Goal: Task Accomplishment & Management: Use online tool/utility

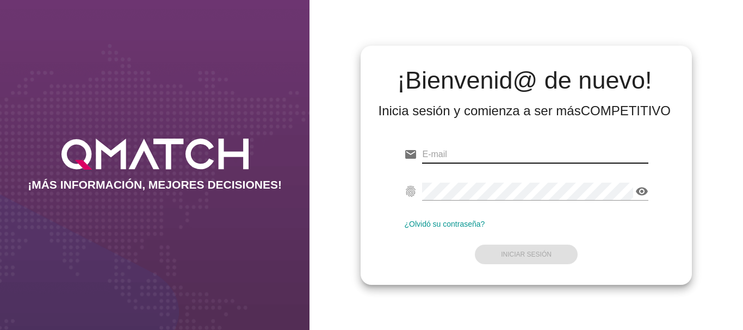
click at [447, 156] on input "email" at bounding box center [535, 154] width 226 height 17
type input "[EMAIL_ADDRESS][PERSON_NAME][DOMAIN_NAME]"
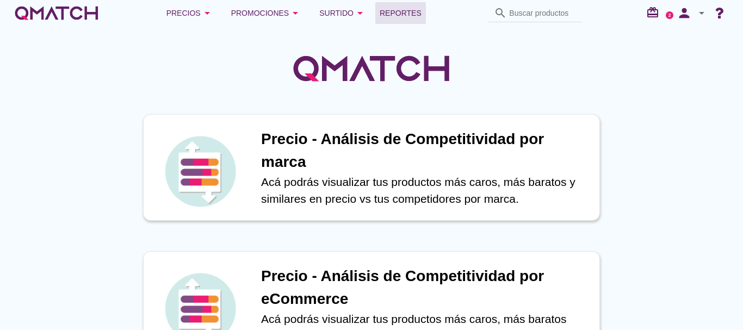
click at [391, 12] on span "Reportes" at bounding box center [401, 13] width 42 height 13
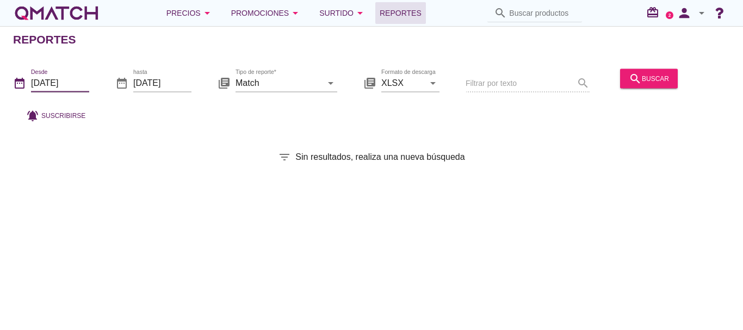
click at [63, 82] on input "[DATE]" at bounding box center [60, 82] width 58 height 17
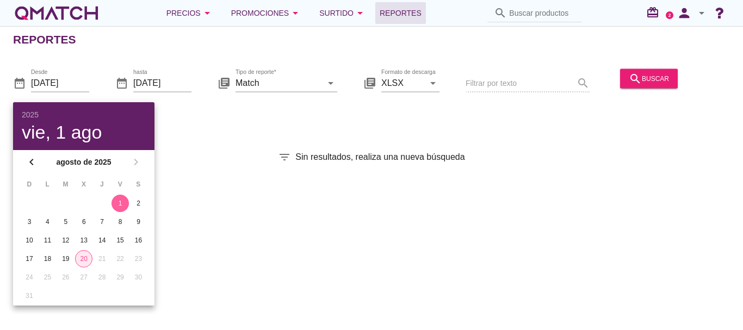
click at [83, 258] on div "20" at bounding box center [84, 259] width 16 height 10
type input "[DATE]"
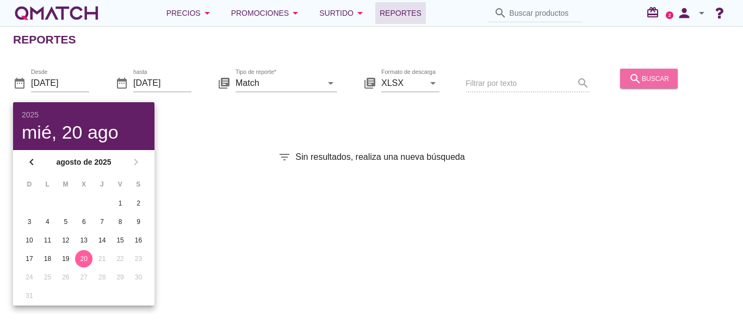
click at [648, 77] on div "search buscar" at bounding box center [649, 78] width 40 height 13
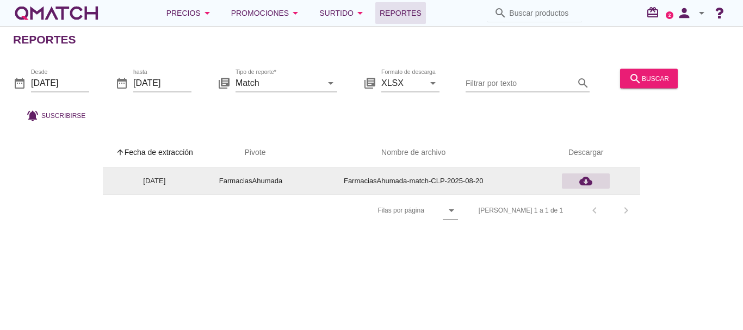
click at [586, 182] on icon "cloud_download" at bounding box center [585, 181] width 13 height 13
